Goal: Subscribe to service/newsletter

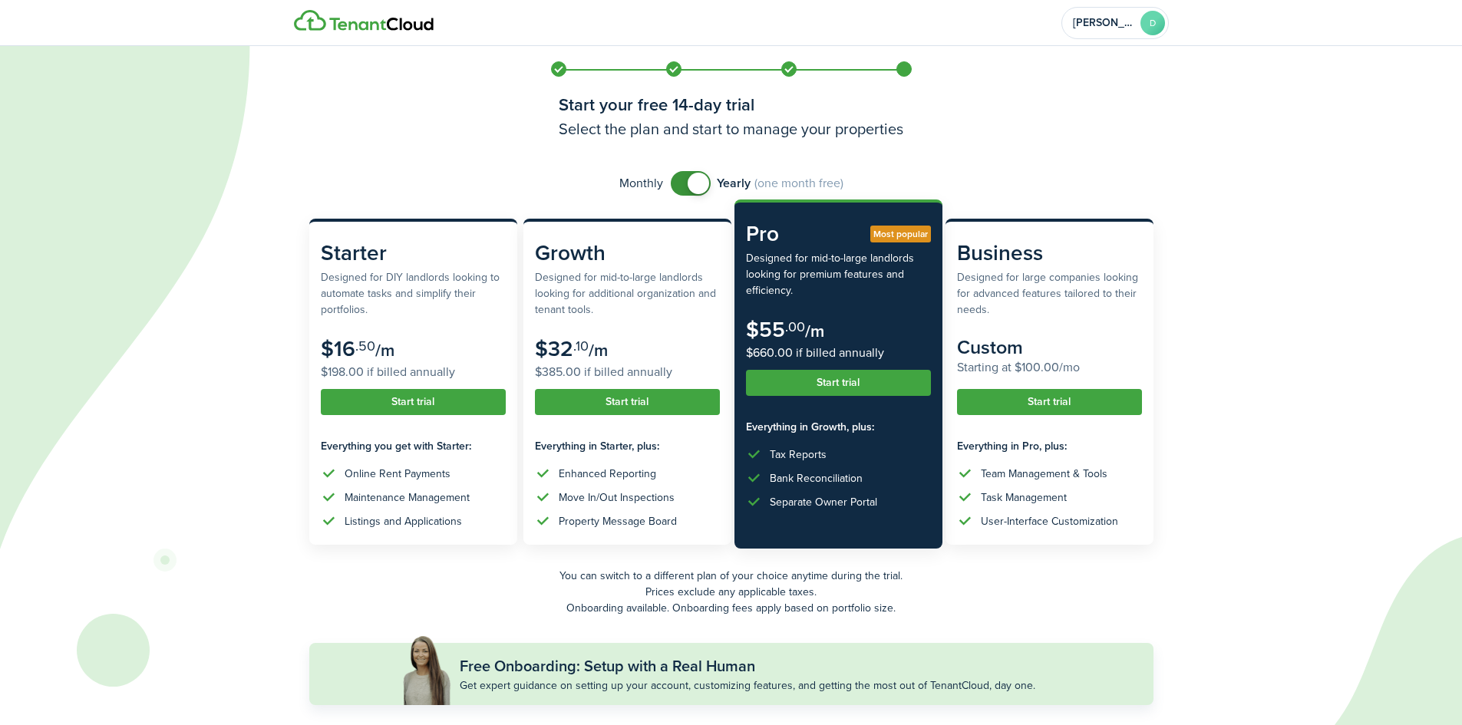
click at [872, 382] on button "Start trial" at bounding box center [838, 383] width 185 height 26
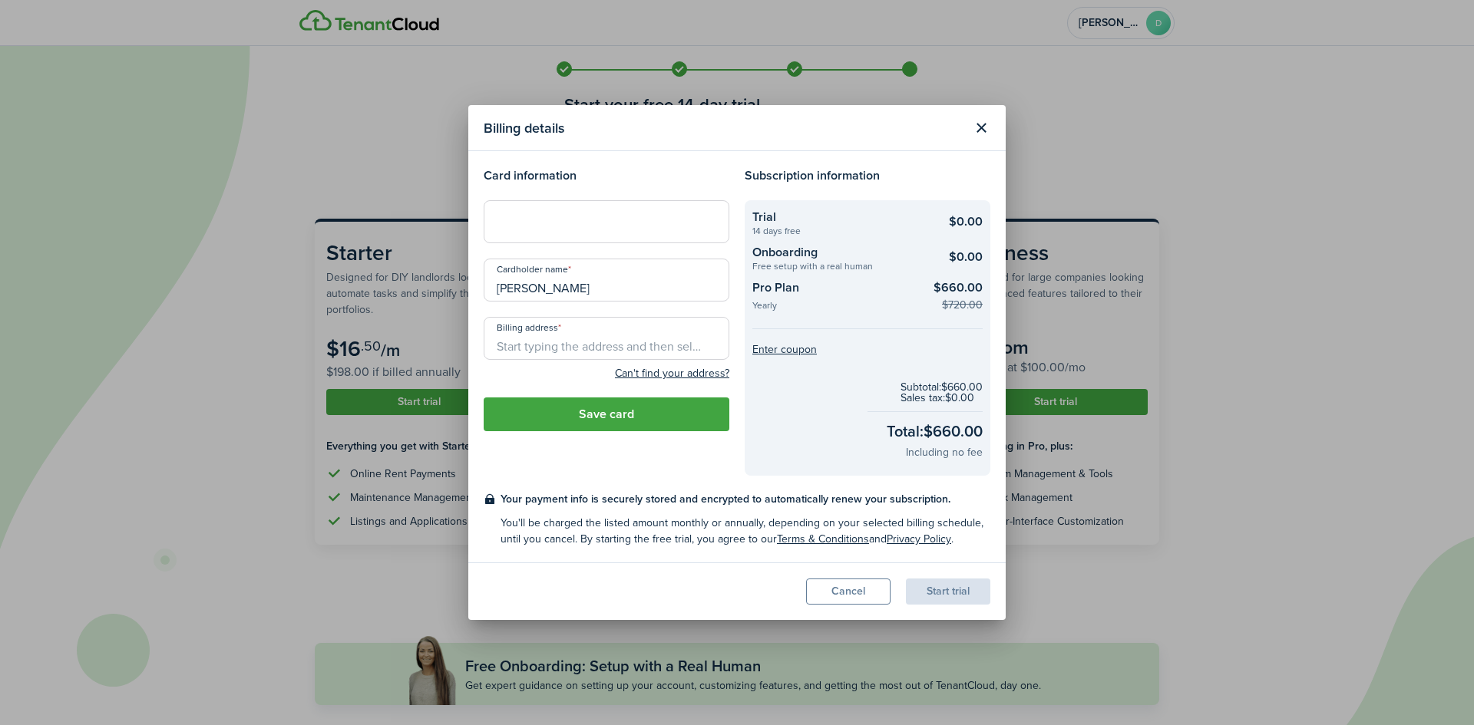
click at [560, 215] on iframe at bounding box center [607, 222] width 226 height 15
click at [986, 123] on button "Close modal" at bounding box center [981, 128] width 26 height 26
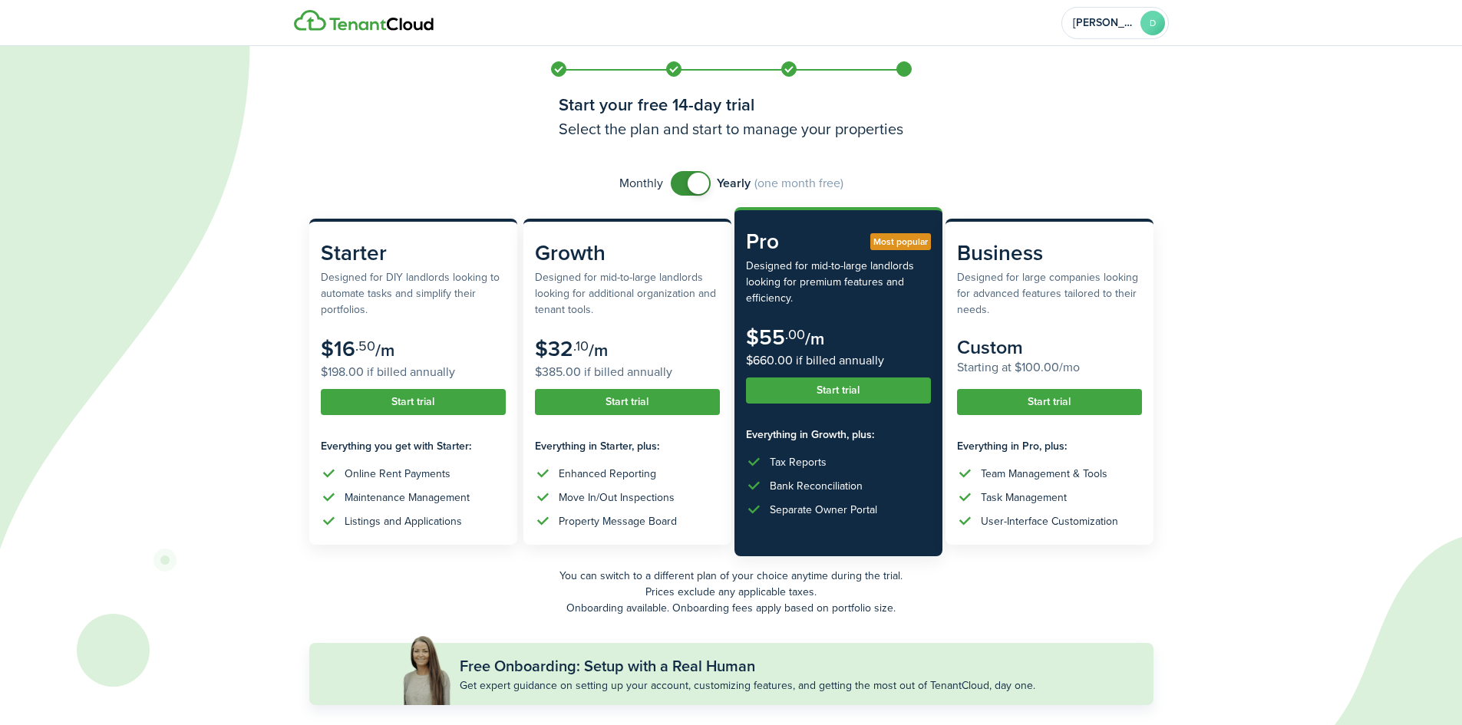
scroll to position [64, 0]
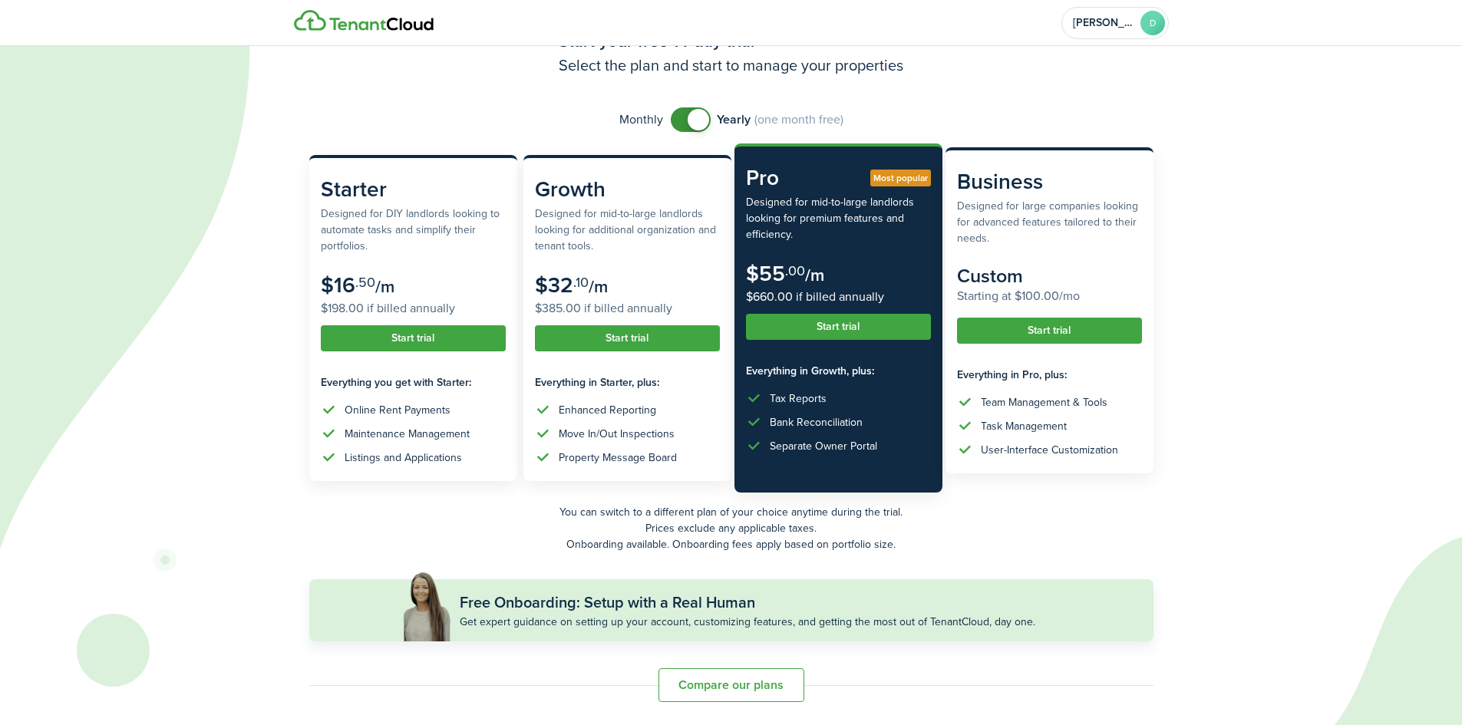
click at [1075, 326] on button "Start trial" at bounding box center [1049, 331] width 185 height 26
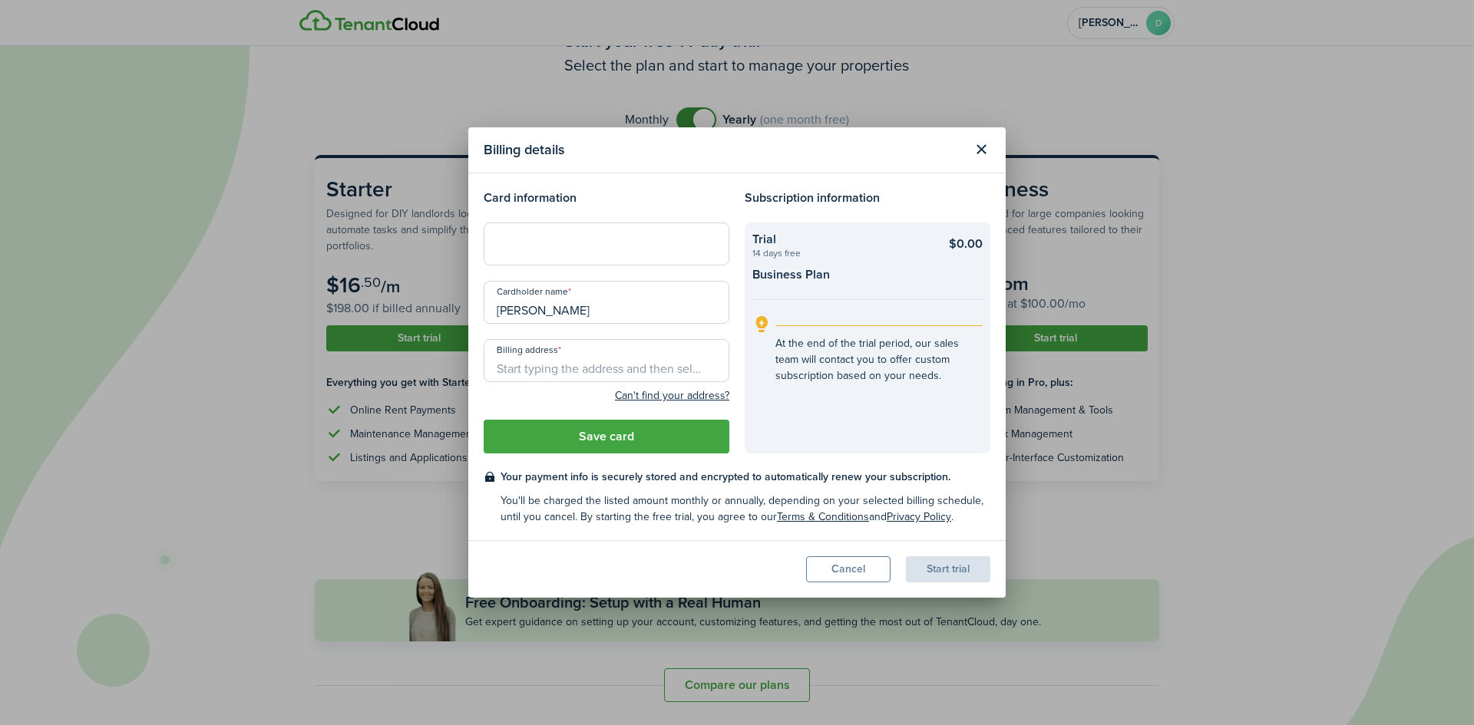
click at [976, 146] on button "Close modal" at bounding box center [981, 150] width 26 height 26
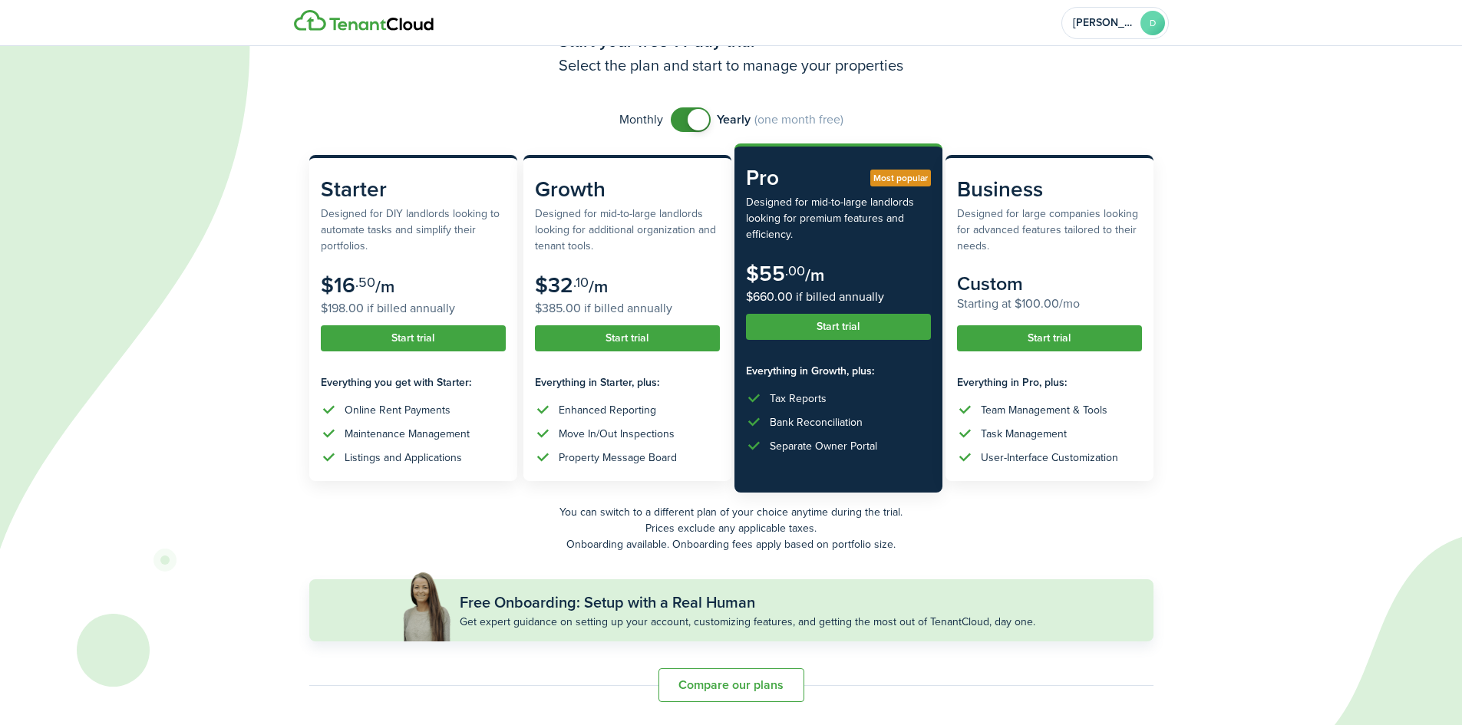
click at [384, 28] on img at bounding box center [364, 20] width 140 height 21
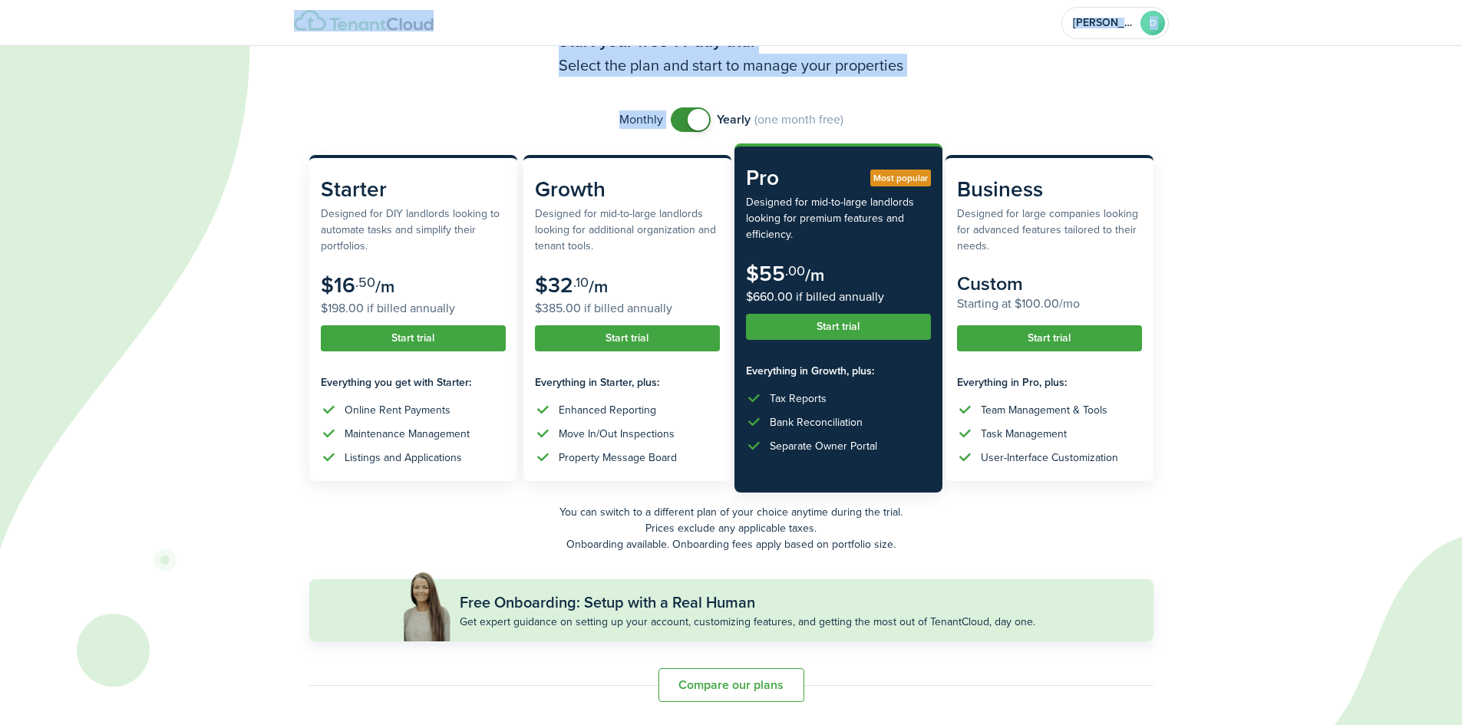
drag, startPoint x: 1461, startPoint y: 149, endPoint x: 1469, endPoint y: 49, distance: 100.1
click at [1462, 49] on html "Dana D Start your free 14-day trial Select the plan and start to manage your pr…" at bounding box center [731, 298] width 1462 height 725
